Goal: Task Accomplishment & Management: Manage account settings

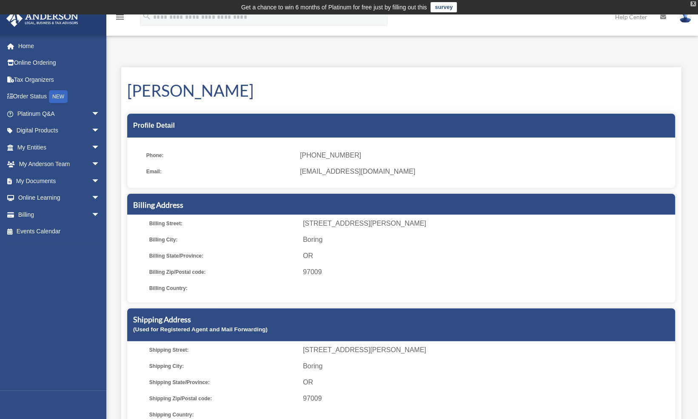
click at [693, 3] on div "X" at bounding box center [693, 3] width 6 height 5
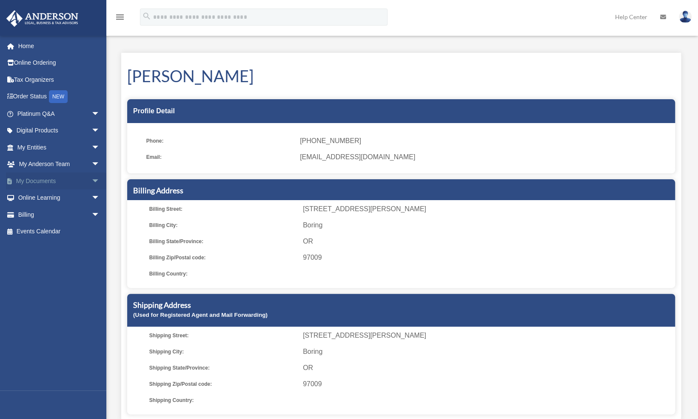
click at [45, 180] on link "My Documents arrow_drop_down" at bounding box center [59, 180] width 107 height 17
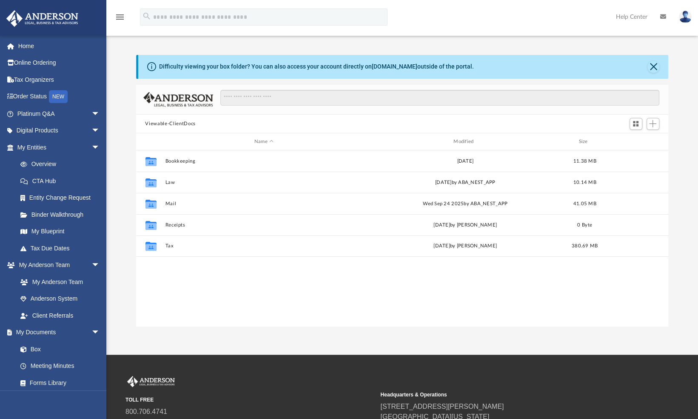
scroll to position [187, 526]
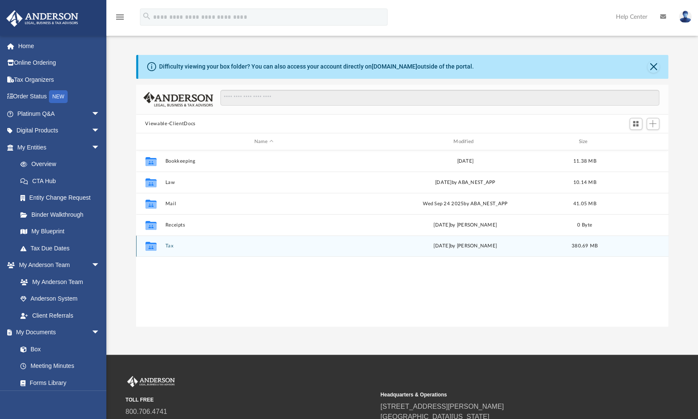
click at [170, 244] on button "Tax" at bounding box center [263, 246] width 197 height 6
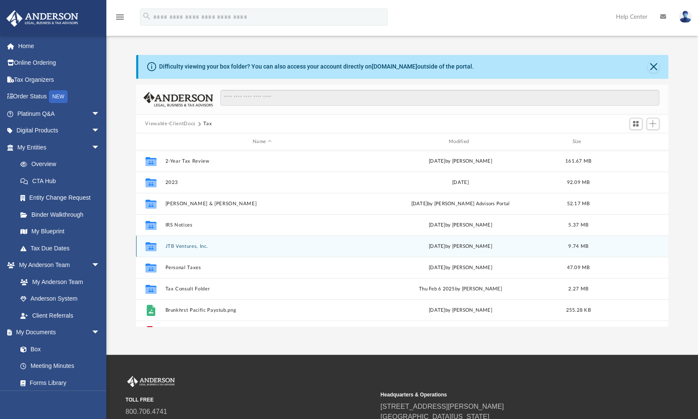
click at [170, 244] on button "JTB Ventures, Inc." at bounding box center [262, 246] width 194 height 6
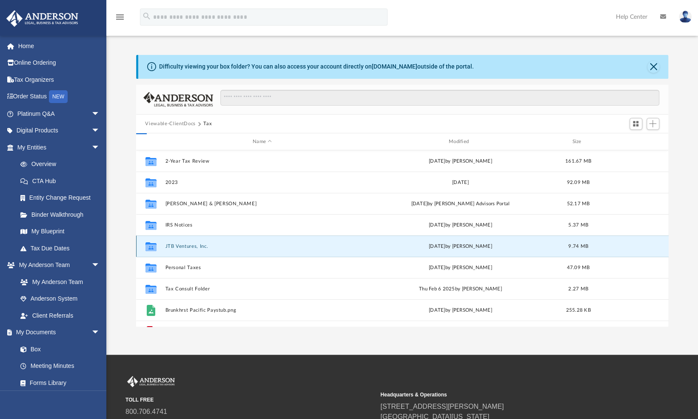
click at [170, 244] on button "JTB Ventures, Inc." at bounding box center [262, 246] width 194 height 6
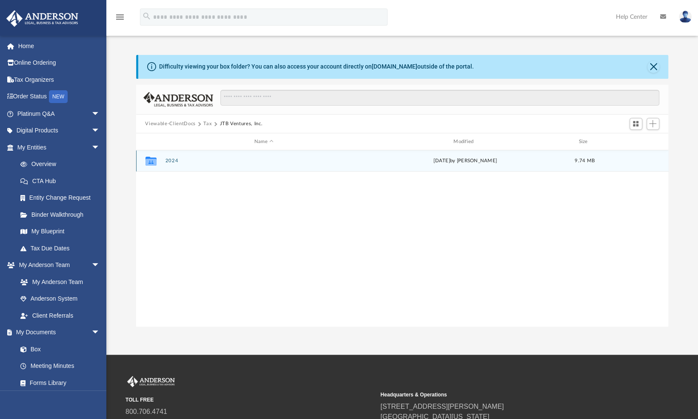
click at [171, 159] on button "2024" at bounding box center [263, 161] width 197 height 6
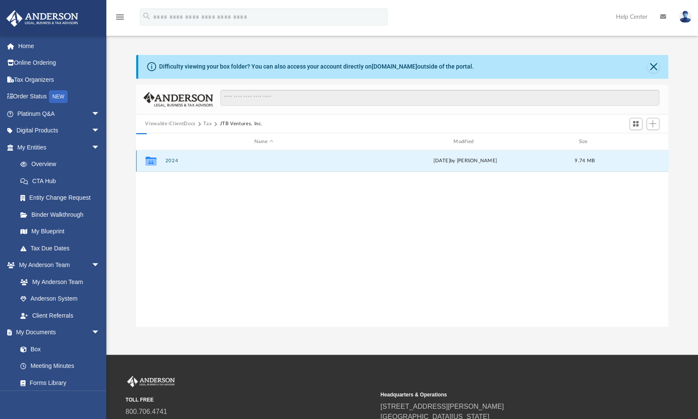
click at [171, 159] on button "2024" at bounding box center [263, 161] width 197 height 6
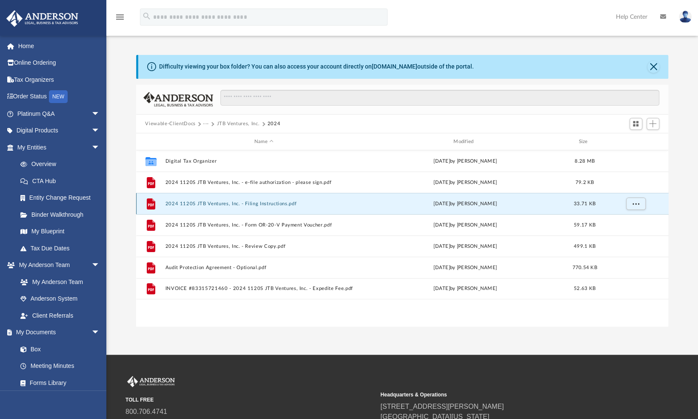
click at [231, 201] on button "2024 1120S JTB Ventures, Inc. - Filing Instructions.pdf" at bounding box center [263, 204] width 197 height 6
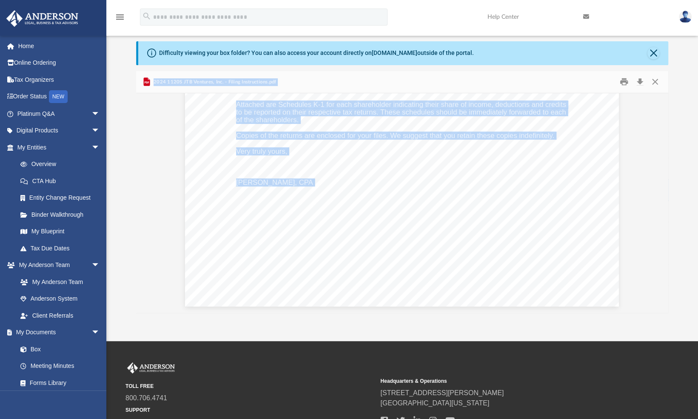
scroll to position [0, 0]
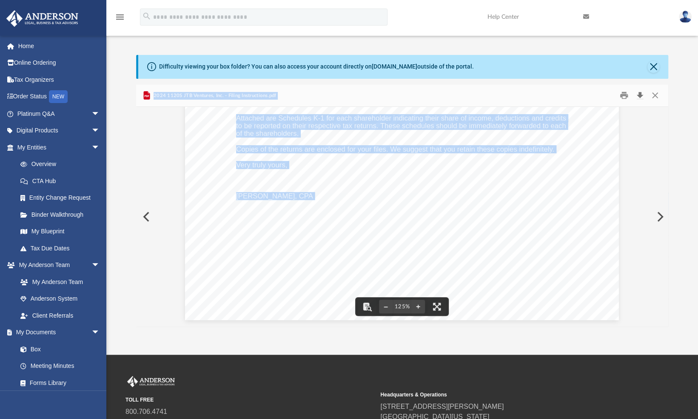
click at [639, 93] on button "Download" at bounding box center [640, 95] width 15 height 13
click at [649, 121] on div "October 1, 2025 JTB Ventures, Inc 3225 McLeod Dr, Suite 100 Las Vegas, NV 89121…" at bounding box center [402, 39] width 533 height 574
click at [658, 96] on button "Close" at bounding box center [654, 95] width 15 height 13
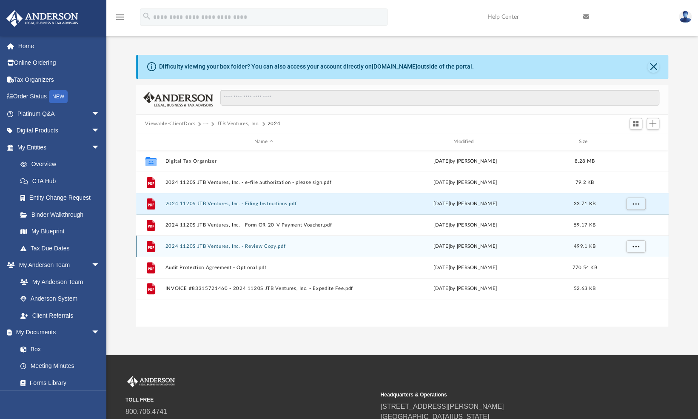
click at [217, 243] on button "2024 1120S JTB Ventures, Inc. - Review Copy.pdf" at bounding box center [263, 246] width 197 height 6
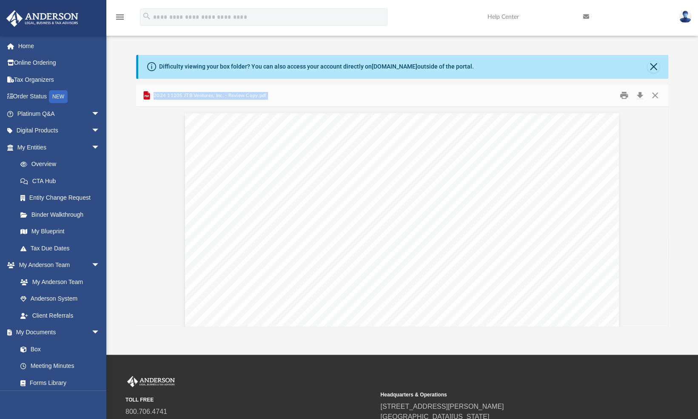
scroll to position [14675, 0]
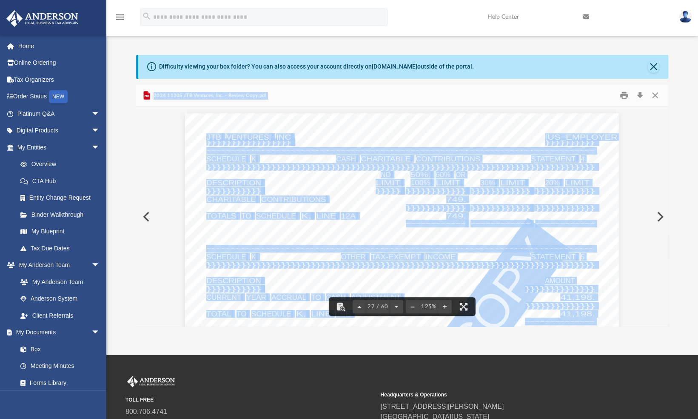
click at [363, 135] on div "REVIEW COPY }}}}}}}}}}}}}}}}} }}}}}}}}}} JTB VENTURES, INC 93-1682030 ~~~~~~~~~…" at bounding box center [402, 393] width 434 height 561
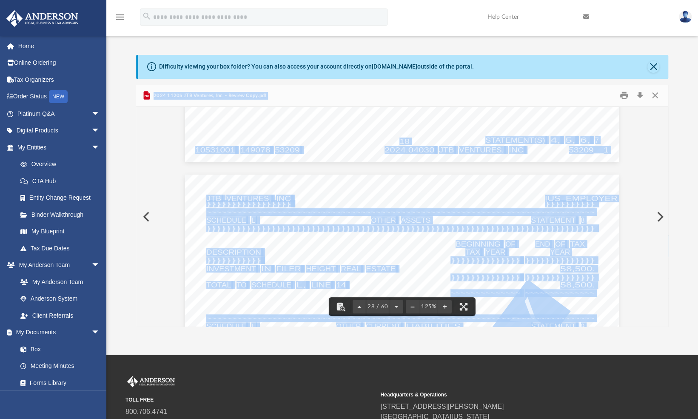
scroll to position [15197, 0]
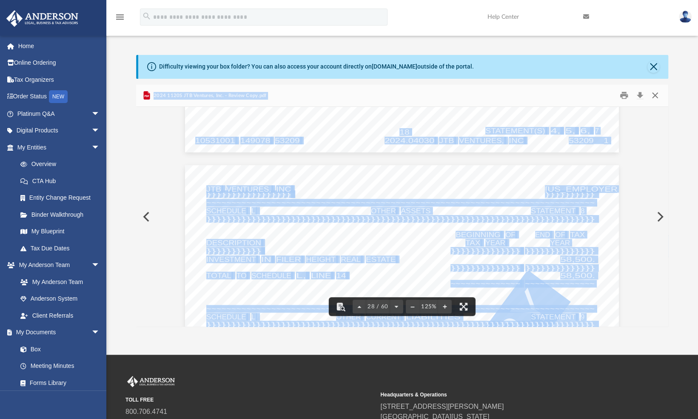
click at [655, 92] on button "Close" at bounding box center [654, 95] width 15 height 13
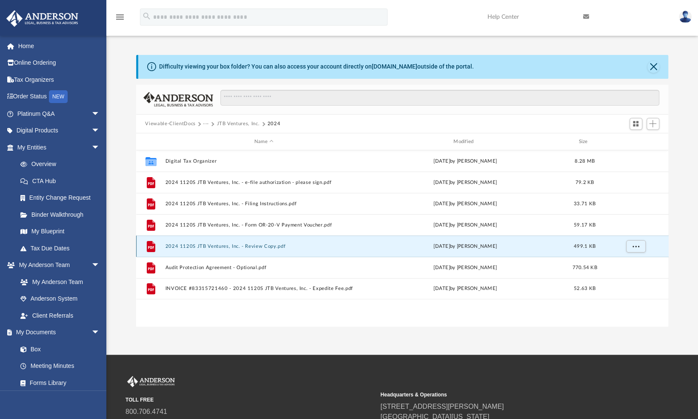
click at [214, 244] on button "2024 1120S JTB Ventures, Inc. - Review Copy.pdf" at bounding box center [263, 246] width 197 height 6
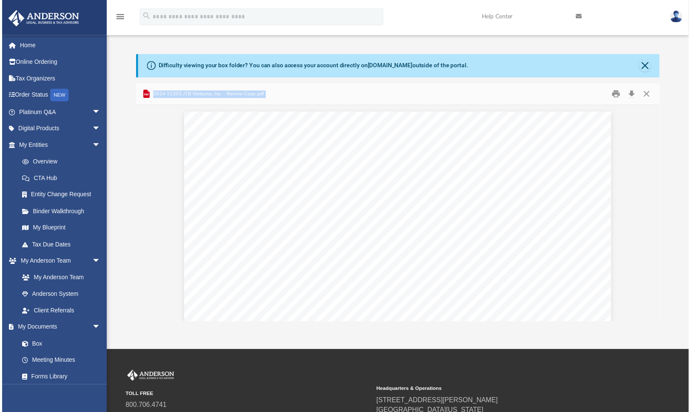
scroll to position [15249, 0]
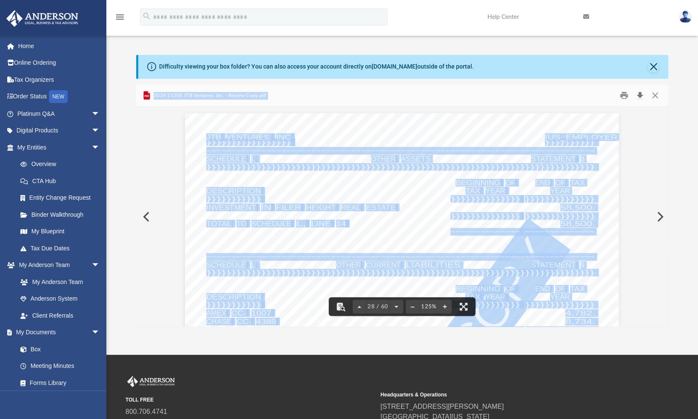
click at [641, 94] on button "Download" at bounding box center [640, 95] width 15 height 13
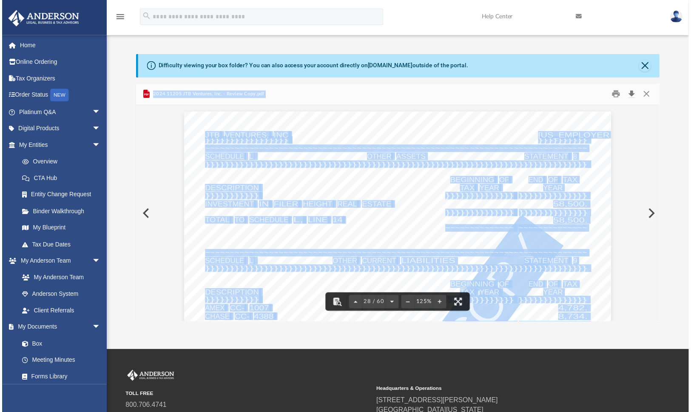
scroll to position [7, 7]
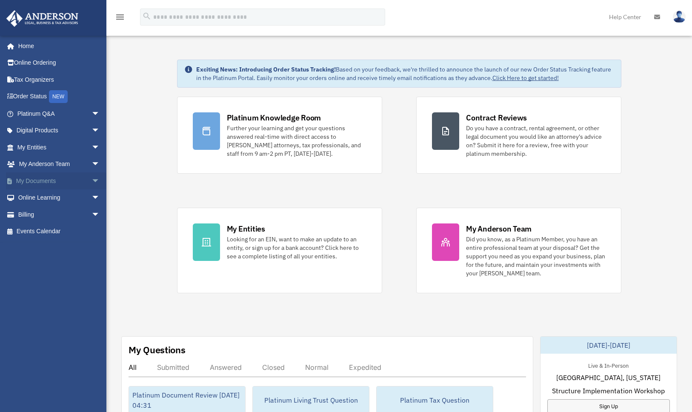
click at [26, 177] on link "My Documents arrow_drop_down" at bounding box center [59, 180] width 107 height 17
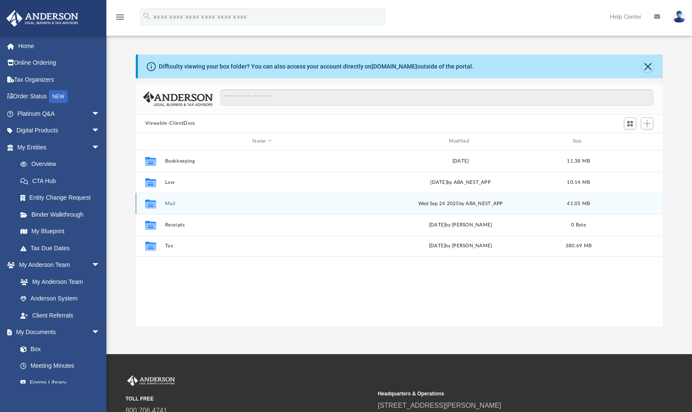
scroll to position [187, 520]
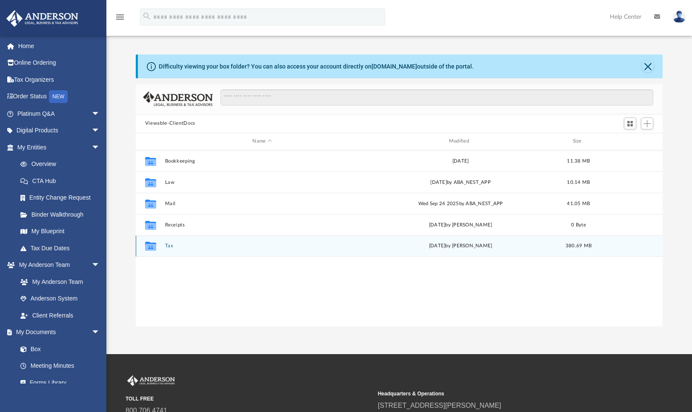
click at [168, 245] on button "Tax" at bounding box center [262, 246] width 194 height 6
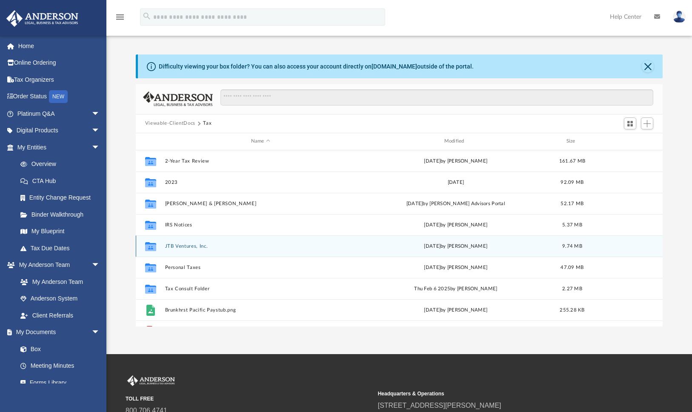
click at [183, 243] on button "JTB Ventures, Inc." at bounding box center [260, 246] width 191 height 6
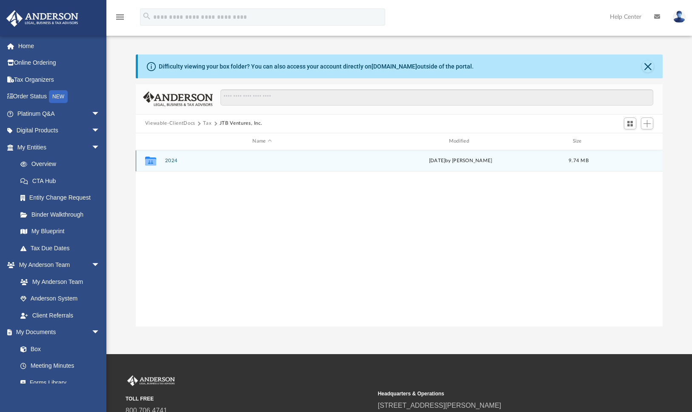
click at [168, 160] on button "2024" at bounding box center [262, 161] width 194 height 6
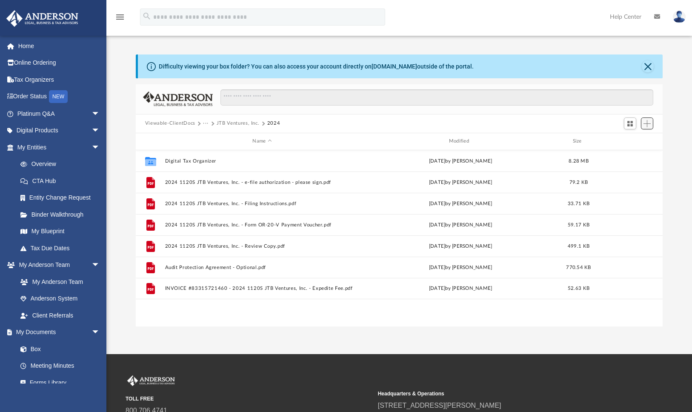
click at [648, 125] on span "Add" at bounding box center [646, 123] width 7 height 7
click at [624, 140] on li "Upload" at bounding box center [634, 140] width 27 height 9
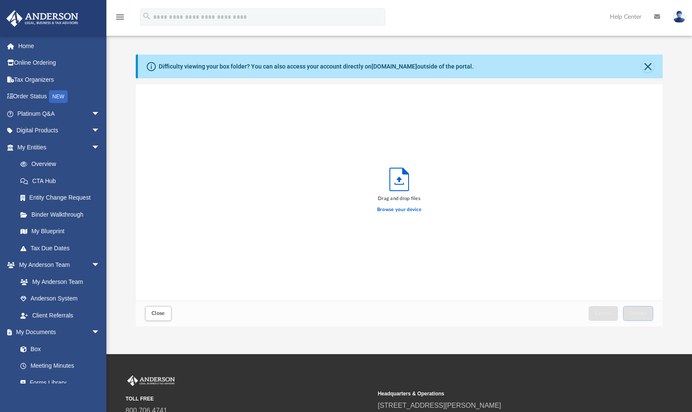
scroll to position [209, 520]
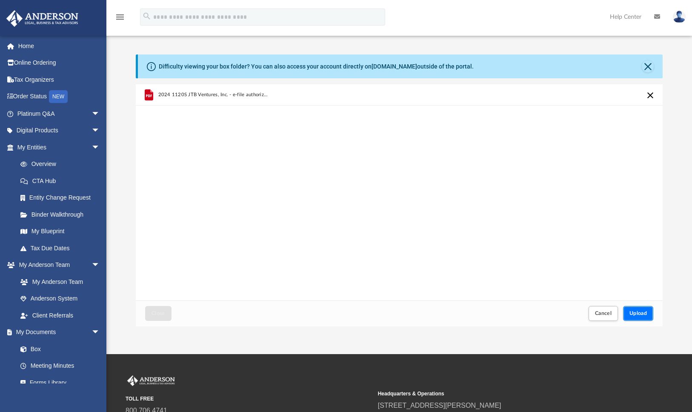
click at [649, 310] on button "Upload" at bounding box center [638, 313] width 31 height 15
